Goal: Book appointment/travel/reservation

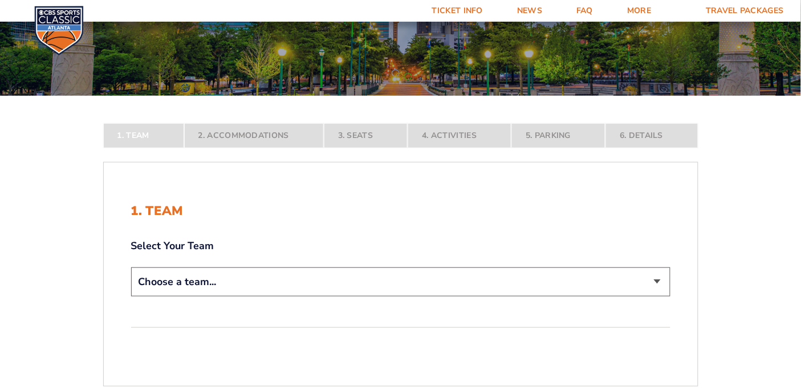
scroll to position [152, 0]
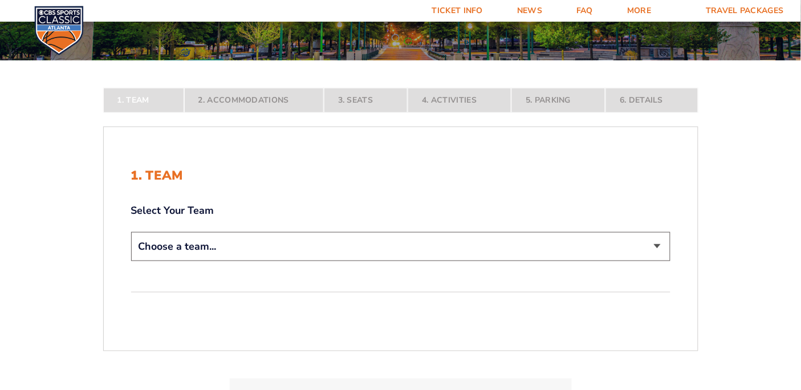
click at [660, 249] on select "Choose a team... [US_STATE] Wildcats [US_STATE] State Buckeyes [US_STATE] Tar H…" at bounding box center [400, 246] width 539 height 29
select select "12956"
click at [131, 261] on select "Choose a team... [US_STATE] Wildcats [US_STATE] State Buckeyes [US_STATE] Tar H…" at bounding box center [400, 246] width 539 height 29
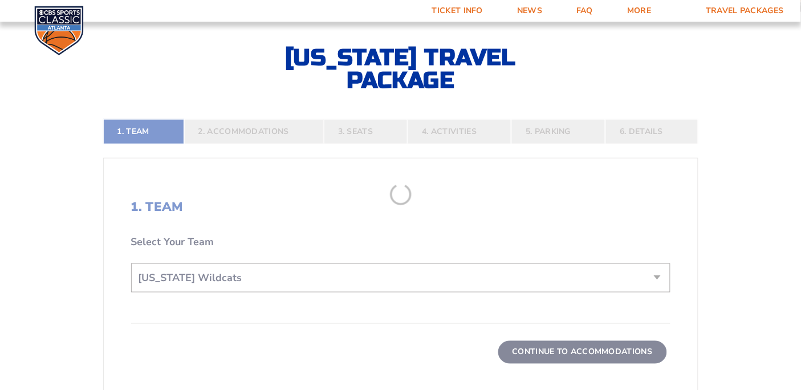
scroll to position [304, 0]
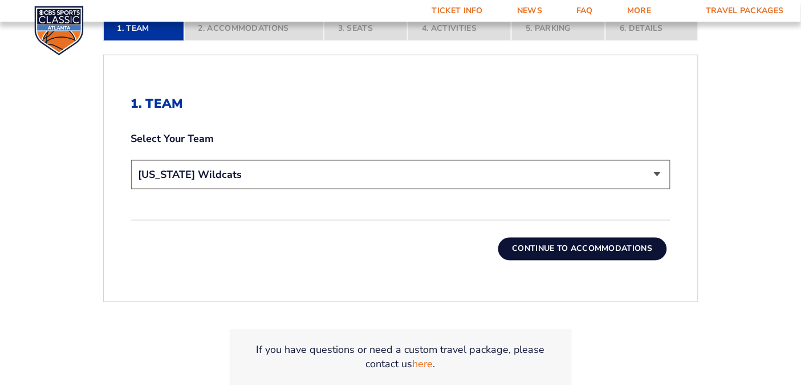
click at [596, 243] on button "Continue To Accommodations" at bounding box center [582, 249] width 169 height 23
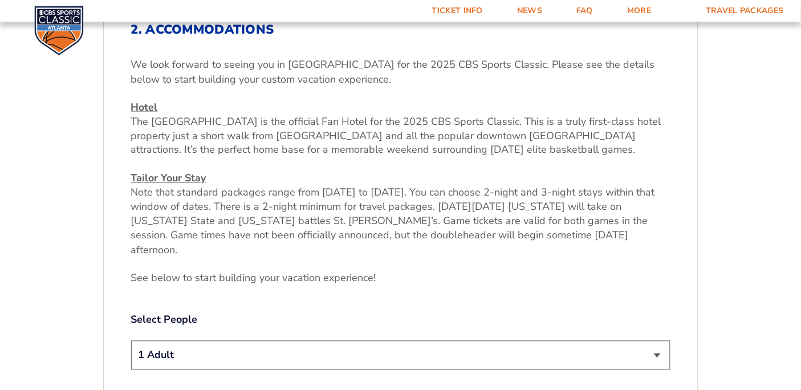
scroll to position [487, 0]
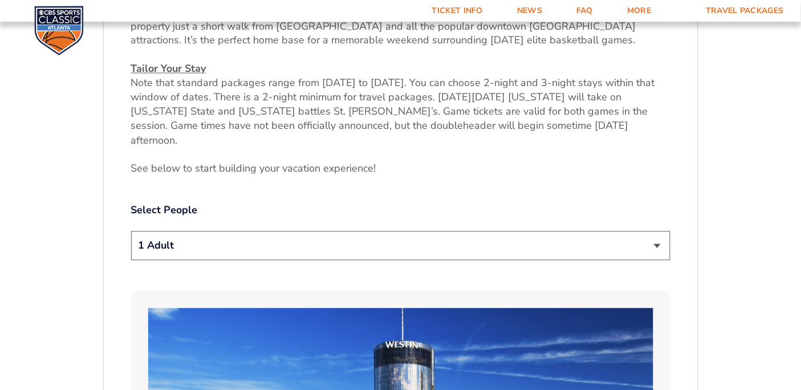
click at [661, 234] on select "1 Adult 2 Adults 3 Adults 4 Adults 2 Adults + 1 Child 2 Adults + 2 Children 2 A…" at bounding box center [400, 245] width 539 height 29
select select "2 Adults"
click at [131, 231] on select "1 Adult 2 Adults 3 Adults 4 Adults 2 Adults + 1 Child 2 Adults + 2 Children 2 A…" at bounding box center [400, 245] width 539 height 29
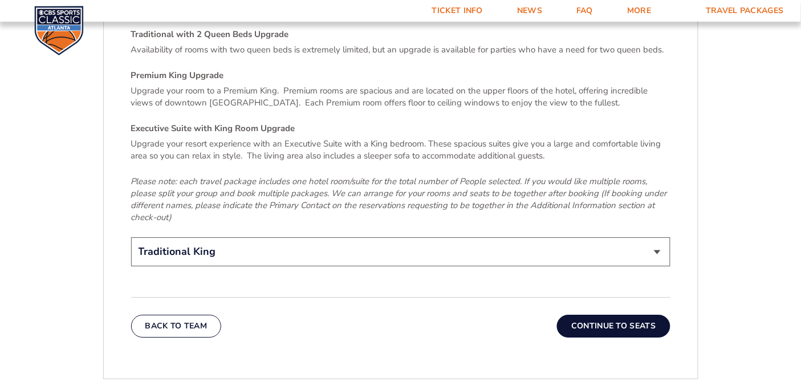
scroll to position [1780, 0]
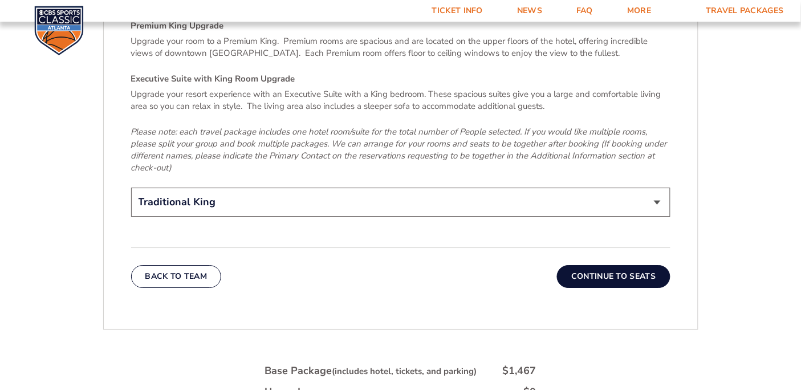
click at [654, 188] on select "Traditional King Traditional with 2 Queen Beds Upgrade (+$45 per night) Premium…" at bounding box center [400, 202] width 539 height 29
select select "Traditional with 2 Queen Beds Upgrade"
click at [131, 188] on select "Traditional King Traditional with 2 Queen Beds Upgrade (+$45 per night) Premium…" at bounding box center [400, 202] width 539 height 29
click at [609, 265] on button "Continue To Seats" at bounding box center [613, 276] width 113 height 23
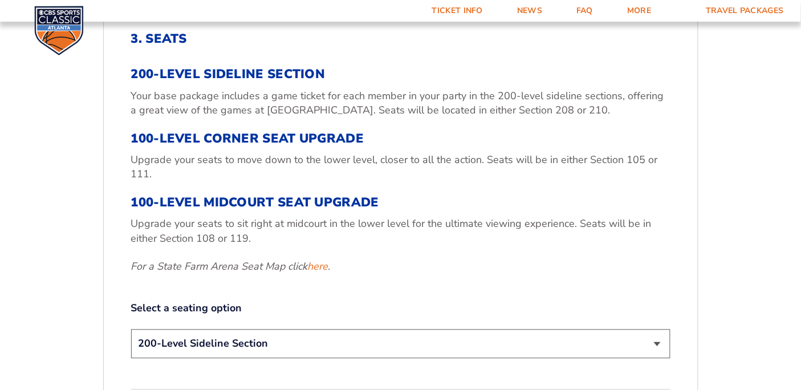
scroll to position [335, 0]
